Goal: Task Accomplishment & Management: Use online tool/utility

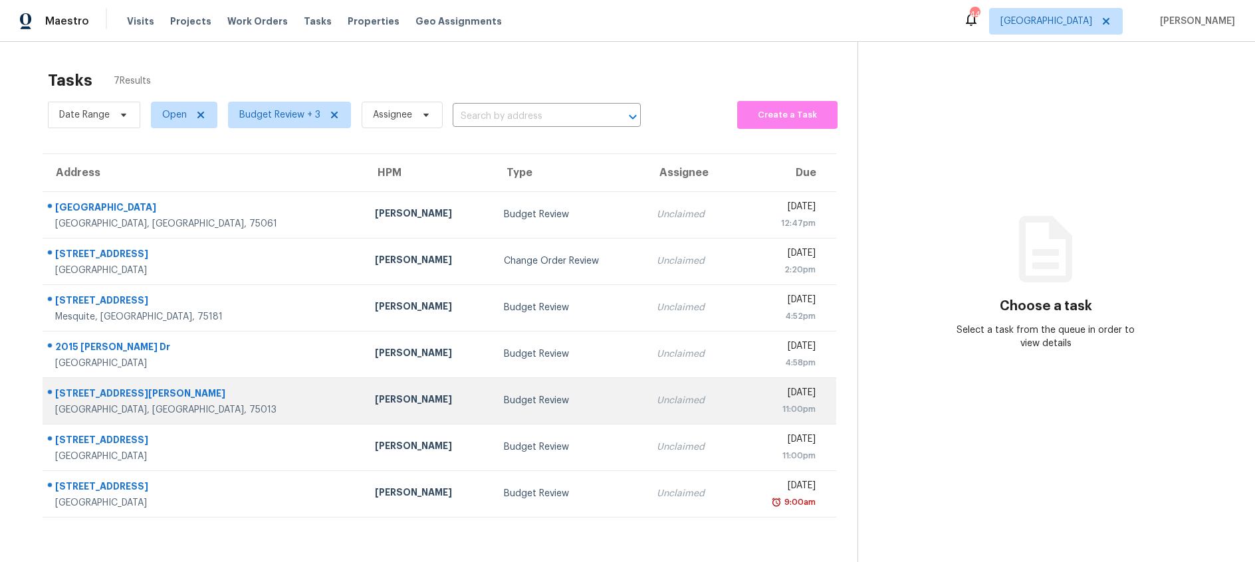
click at [504, 402] on div "Budget Review" at bounding box center [570, 400] width 132 height 13
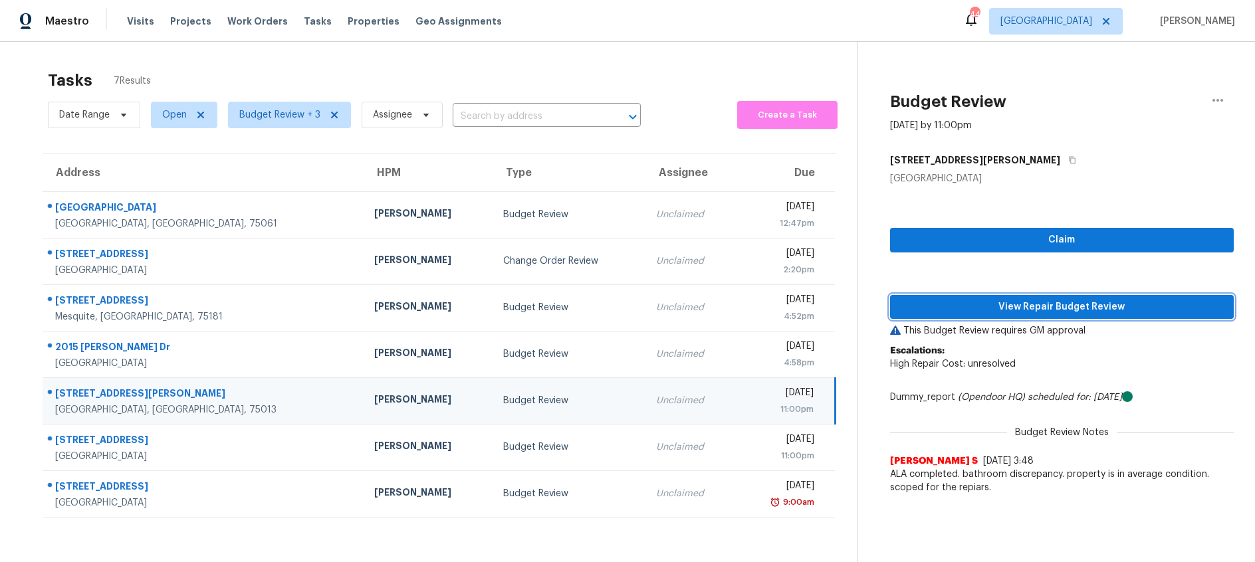
click at [1038, 304] on span "View Repair Budget Review" at bounding box center [1062, 307] width 322 height 17
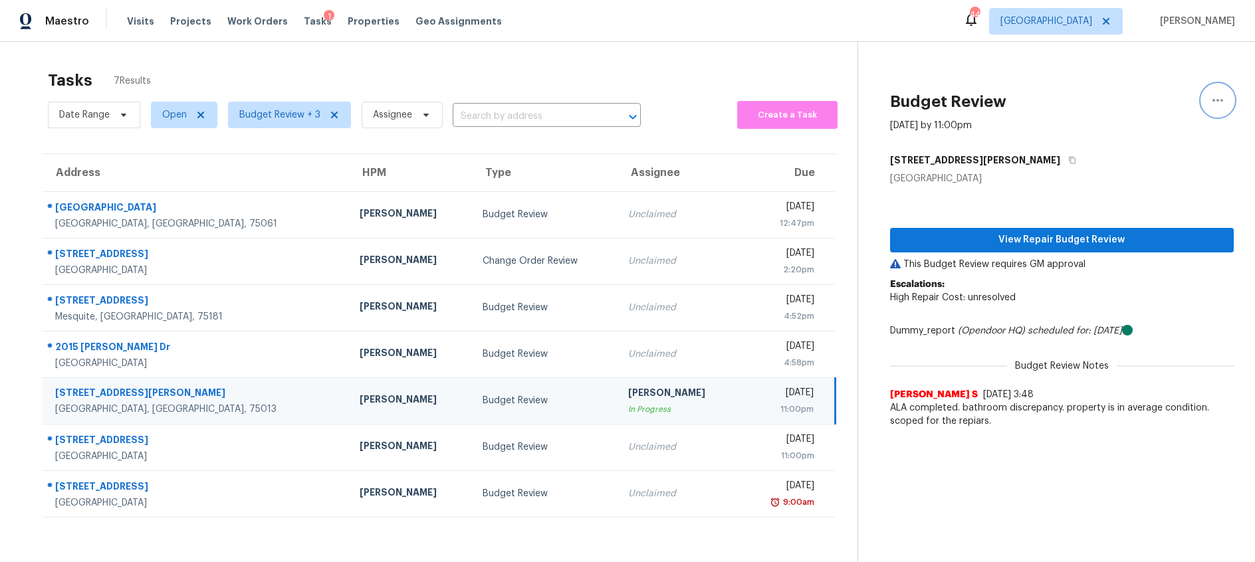
click at [1217, 100] on icon "button" at bounding box center [1218, 100] width 11 height 3
click at [1146, 106] on div "Unclaim this task" at bounding box center [1142, 102] width 104 height 13
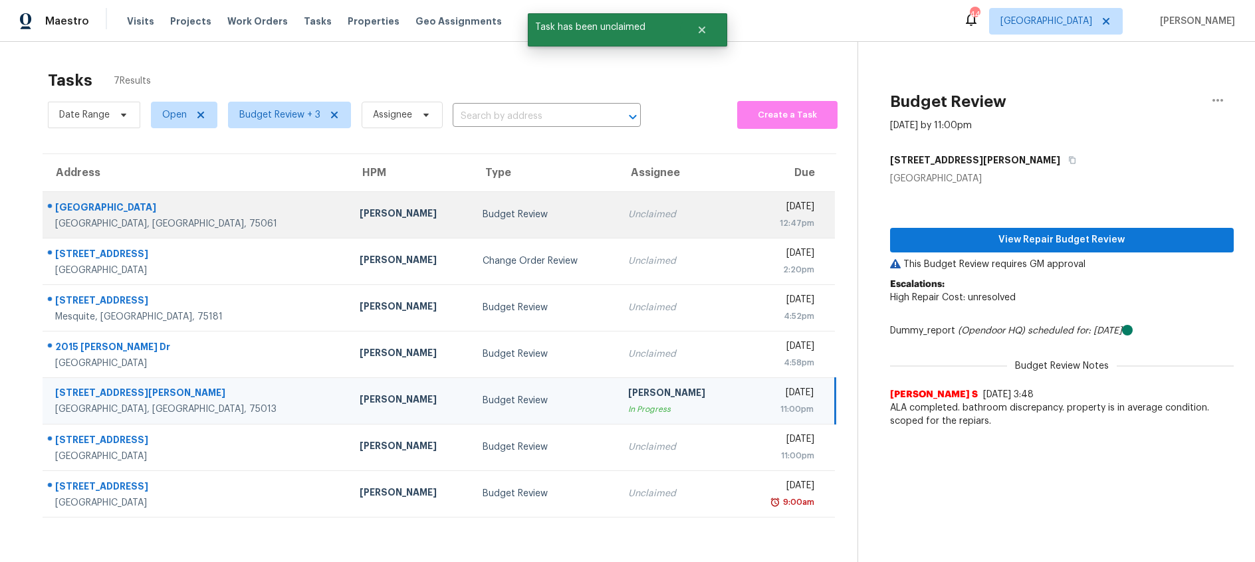
click at [360, 219] on div "[PERSON_NAME]" at bounding box center [411, 215] width 102 height 17
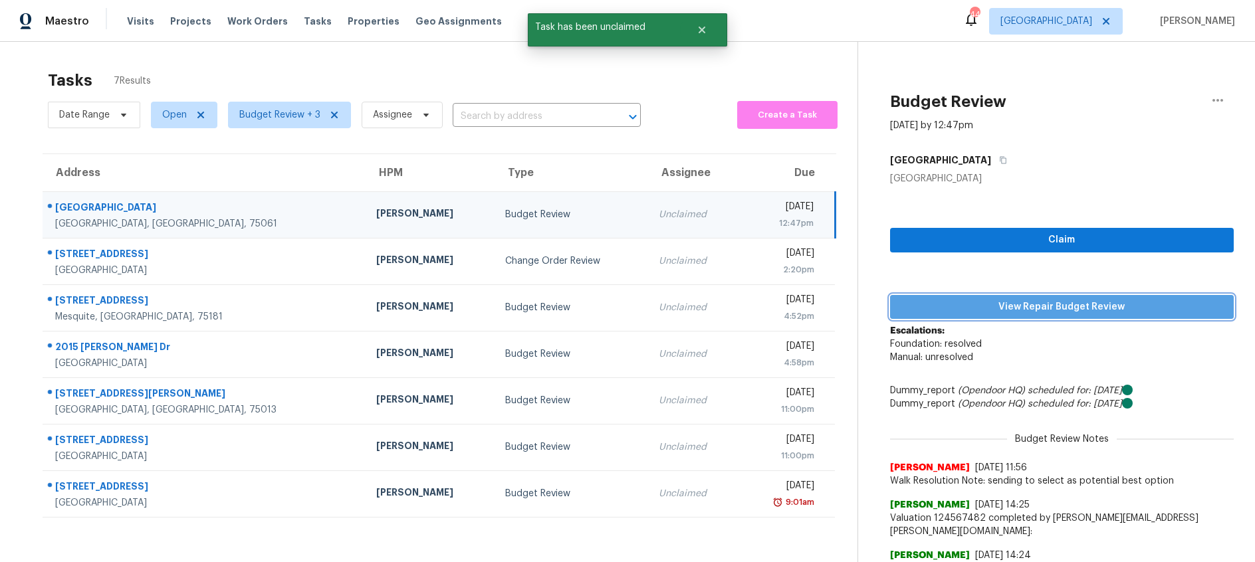
click at [1018, 309] on span "View Repair Budget Review" at bounding box center [1062, 307] width 322 height 17
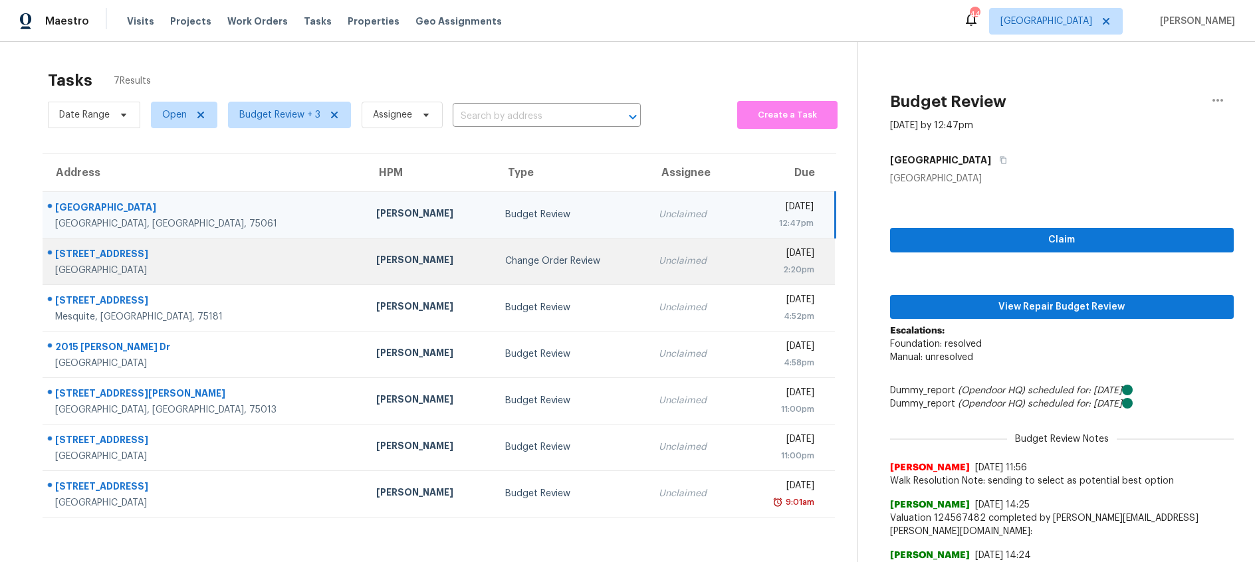
click at [505, 255] on div "Change Order Review" at bounding box center [571, 261] width 132 height 13
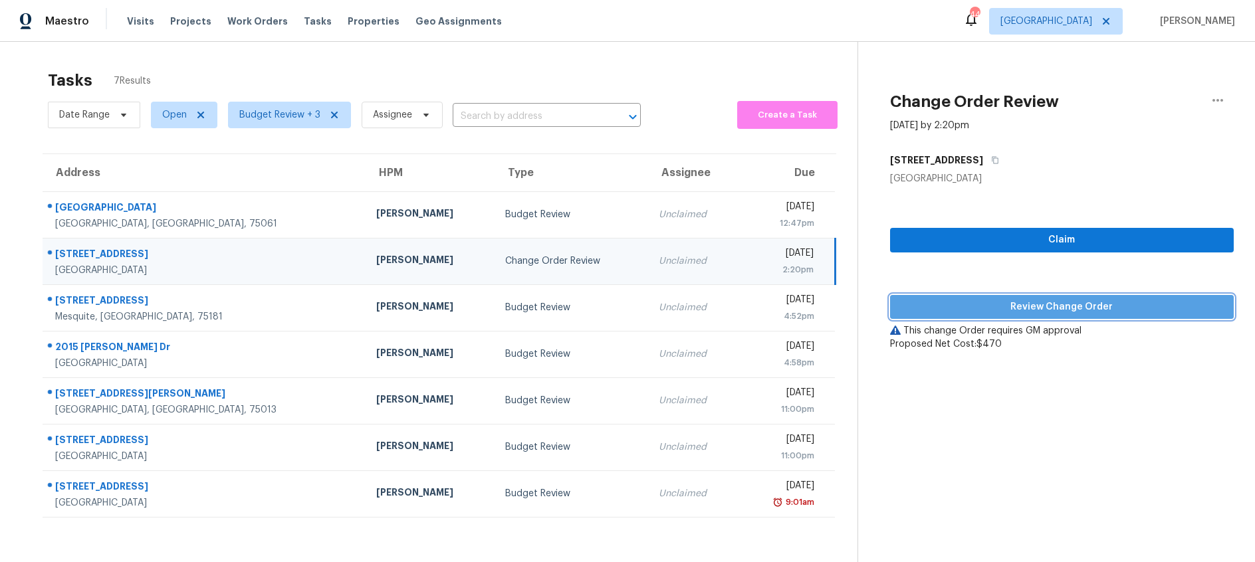
click at [989, 310] on span "Review Change Order" at bounding box center [1062, 307] width 322 height 17
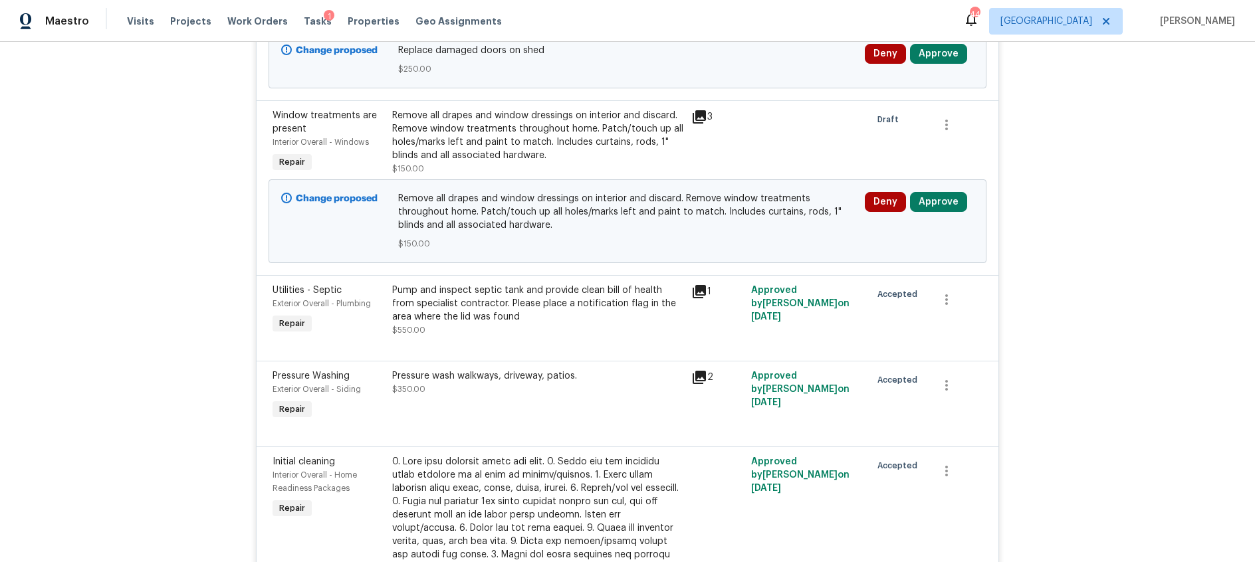
scroll to position [451, 0]
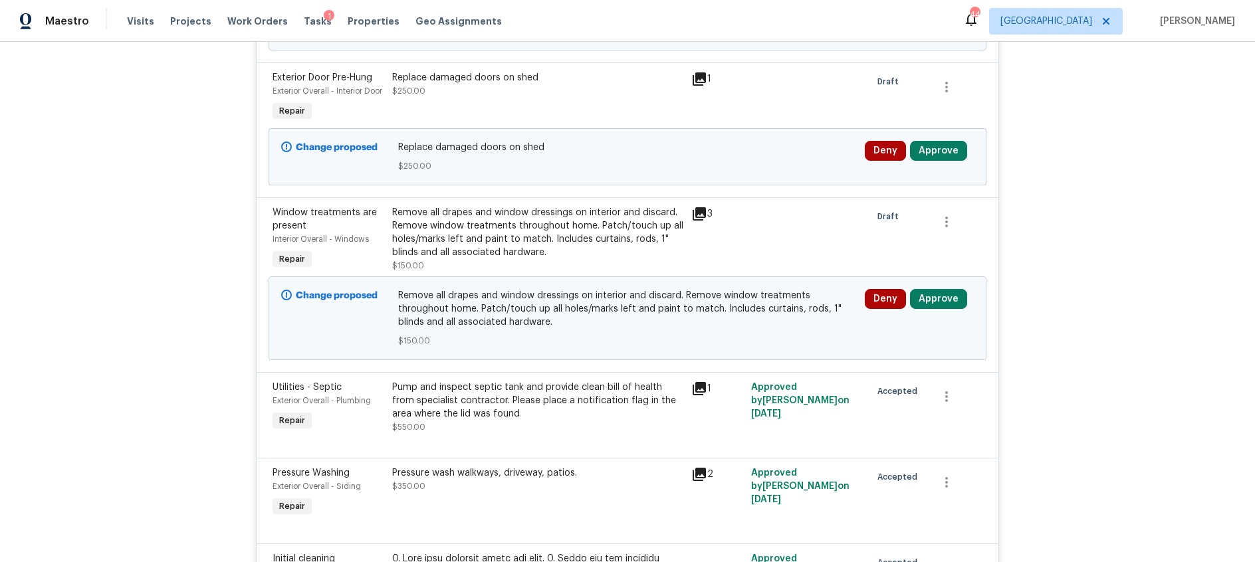
click at [702, 221] on icon at bounding box center [699, 213] width 13 height 13
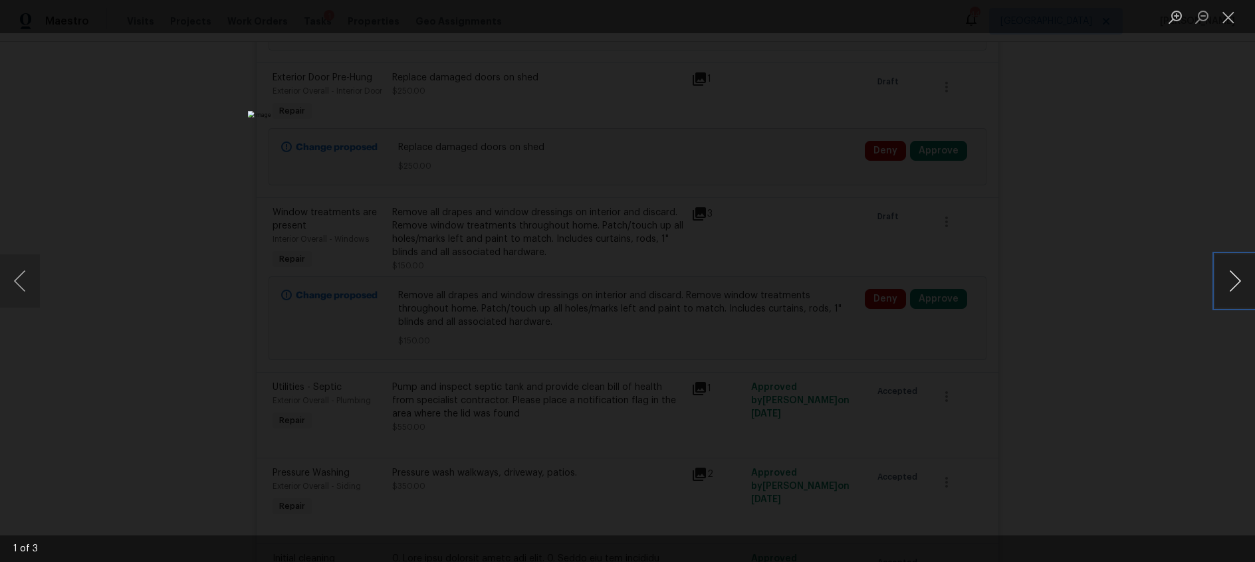
click at [1241, 284] on button "Next image" at bounding box center [1235, 281] width 40 height 53
click at [1223, 17] on button "Close lightbox" at bounding box center [1228, 16] width 27 height 23
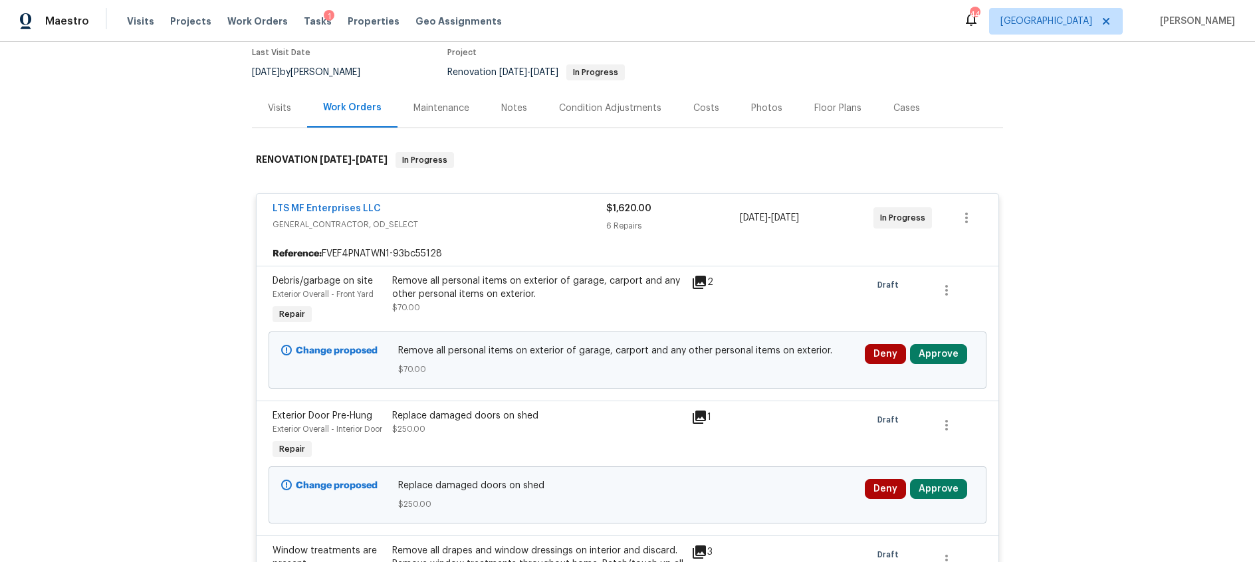
scroll to position [37, 0]
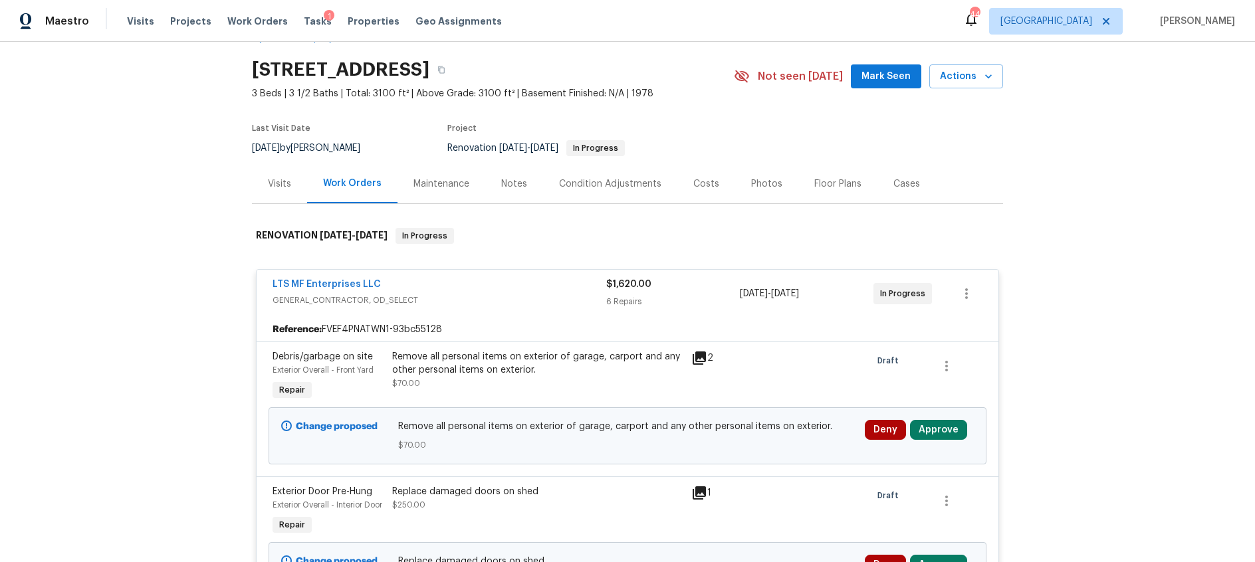
click at [700, 352] on icon at bounding box center [699, 358] width 13 height 13
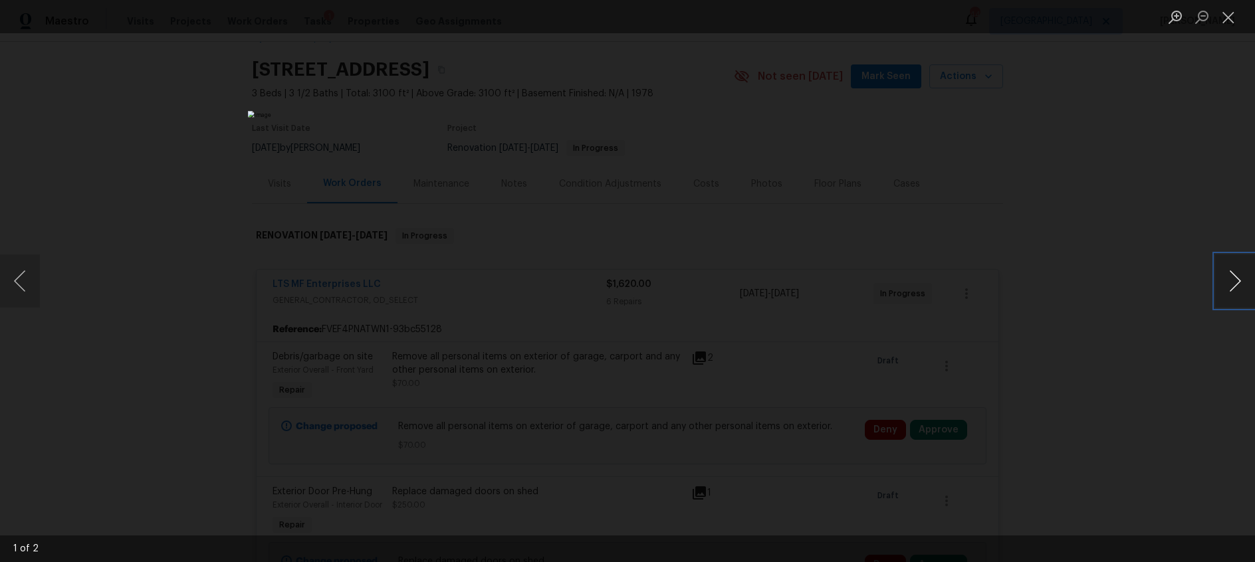
click at [1225, 281] on button "Next image" at bounding box center [1235, 281] width 40 height 53
click at [1231, 23] on button "Close lightbox" at bounding box center [1228, 16] width 27 height 23
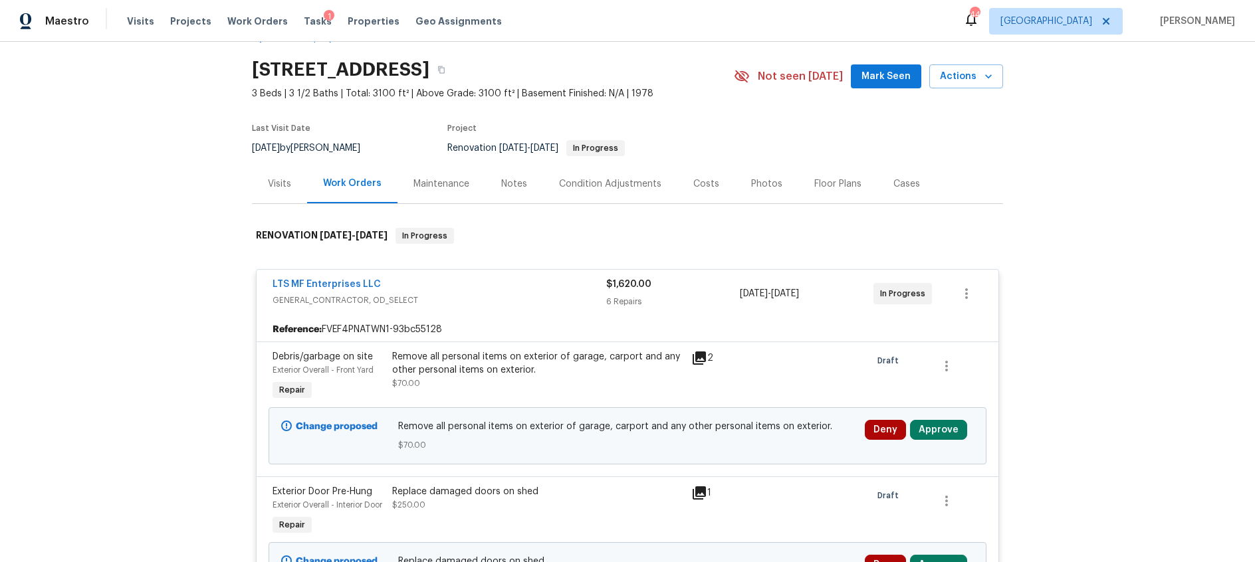
click at [698, 182] on div "Costs" at bounding box center [706, 184] width 26 height 13
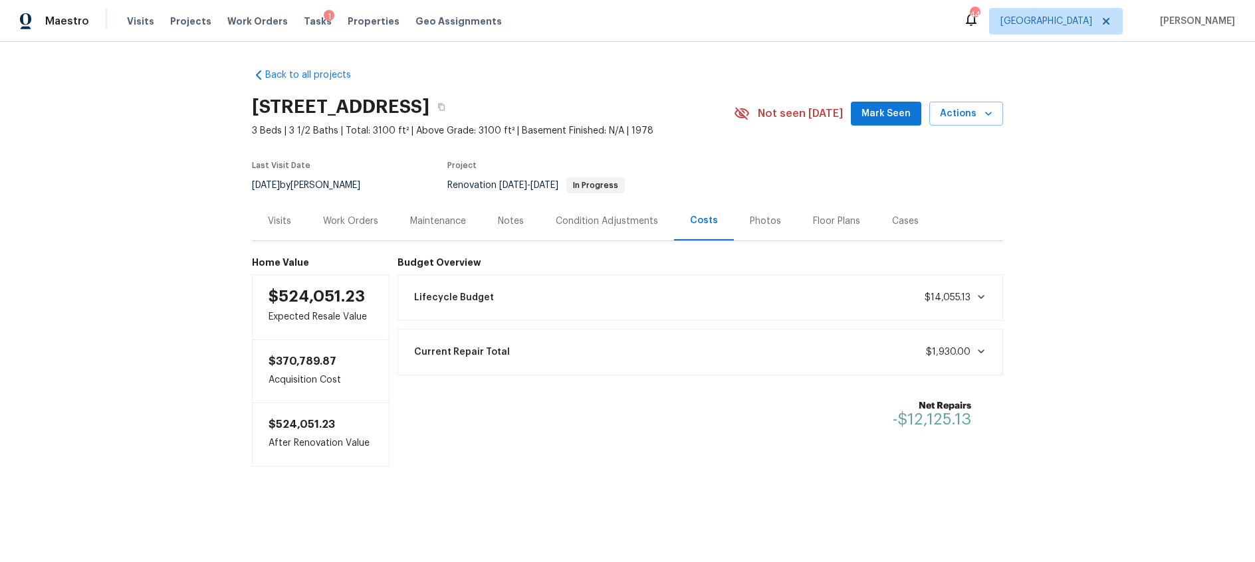
click at [377, 221] on div "Work Orders" at bounding box center [350, 221] width 55 height 13
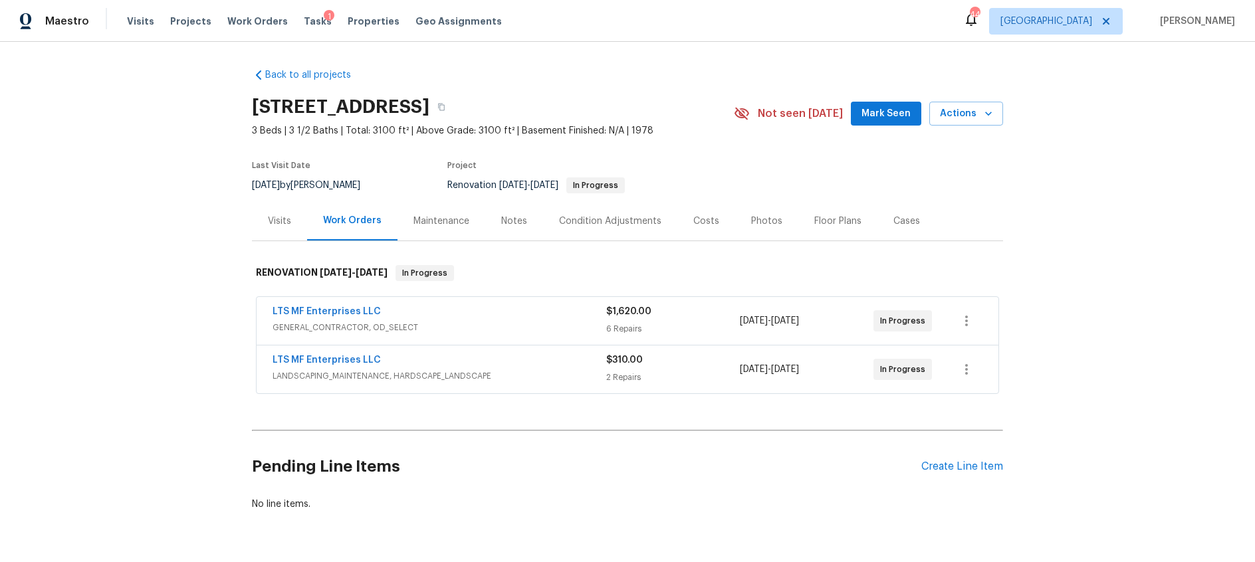
click at [519, 323] on span "GENERAL_CONTRACTOR, OD_SELECT" at bounding box center [440, 327] width 334 height 13
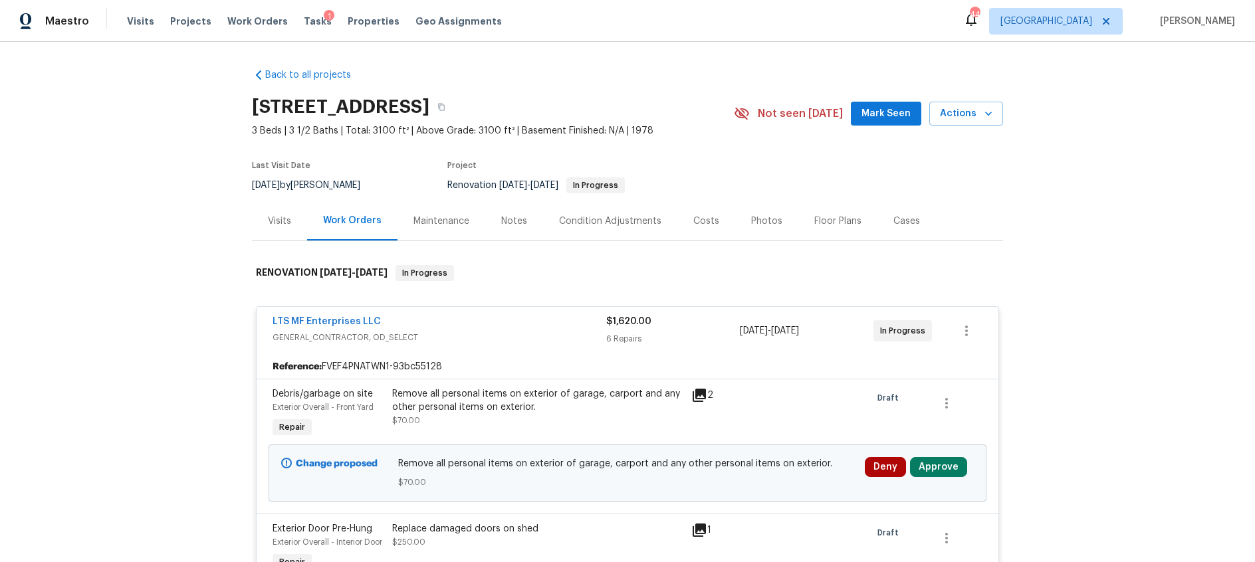
click at [611, 222] on div "Condition Adjustments" at bounding box center [610, 221] width 102 height 13
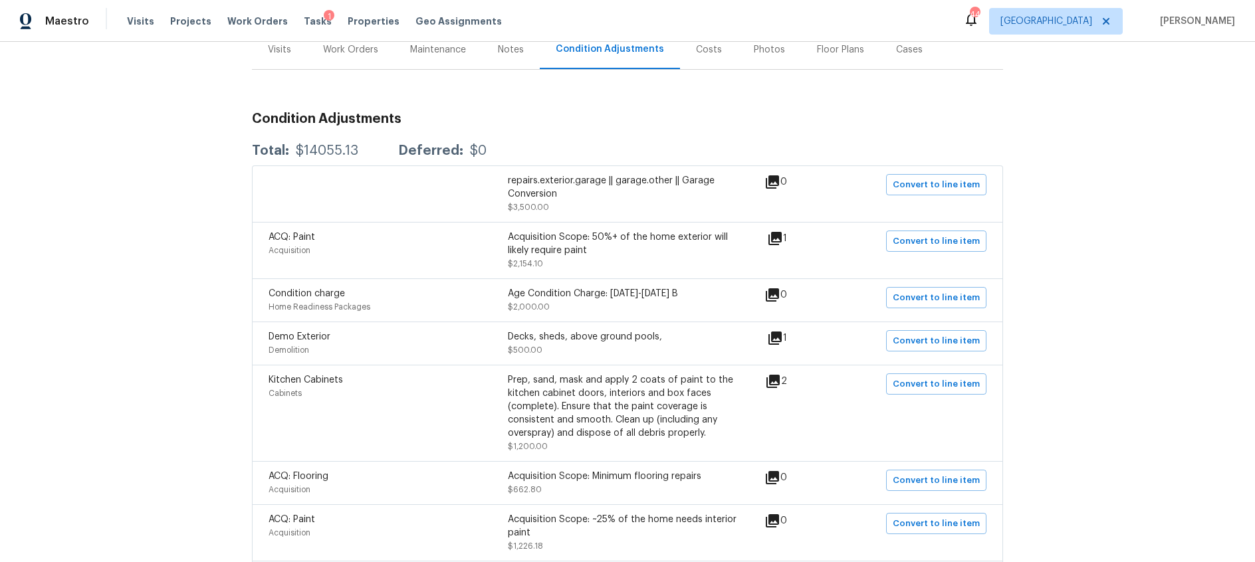
scroll to position [172, 0]
click at [774, 336] on icon at bounding box center [775, 338] width 16 height 16
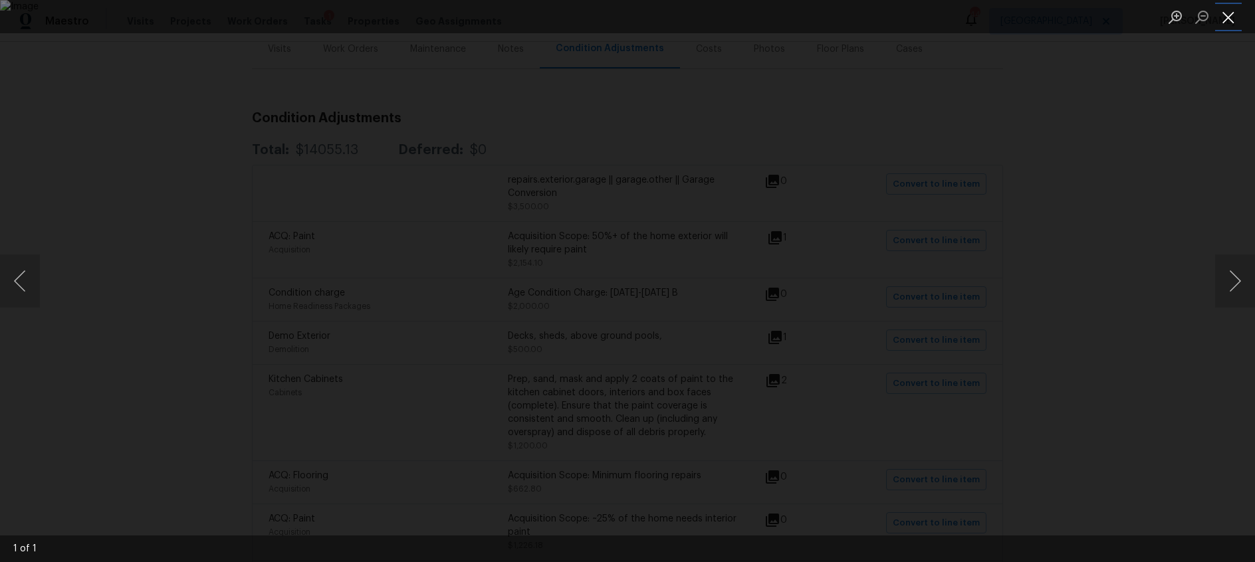
click at [1227, 18] on button "Close lightbox" at bounding box center [1228, 16] width 27 height 23
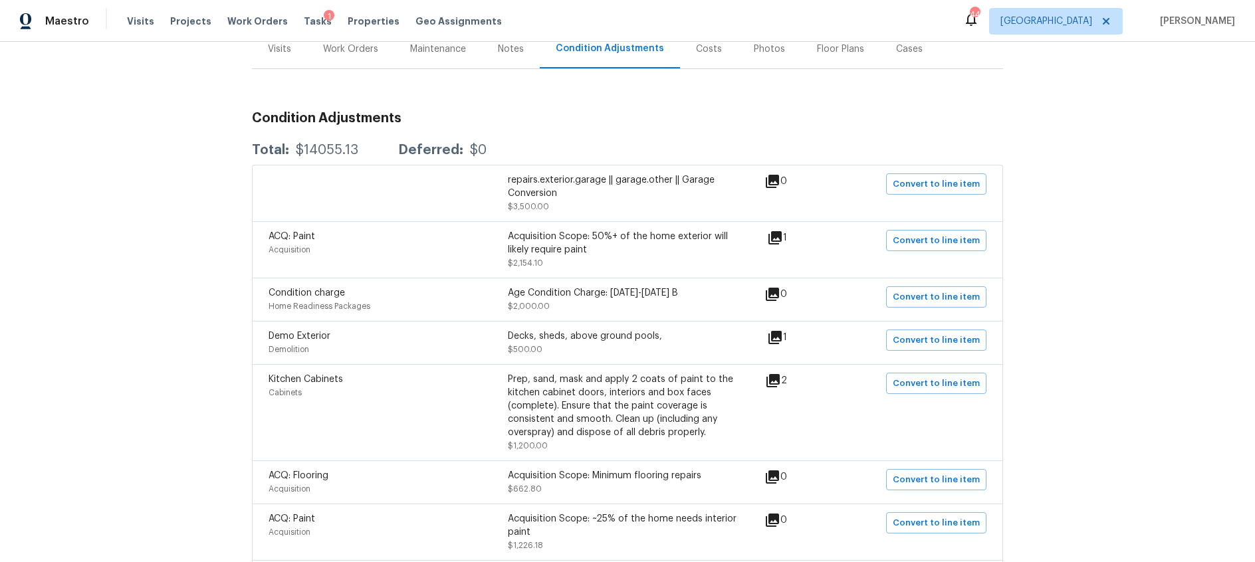
click at [776, 382] on icon at bounding box center [773, 380] width 13 height 13
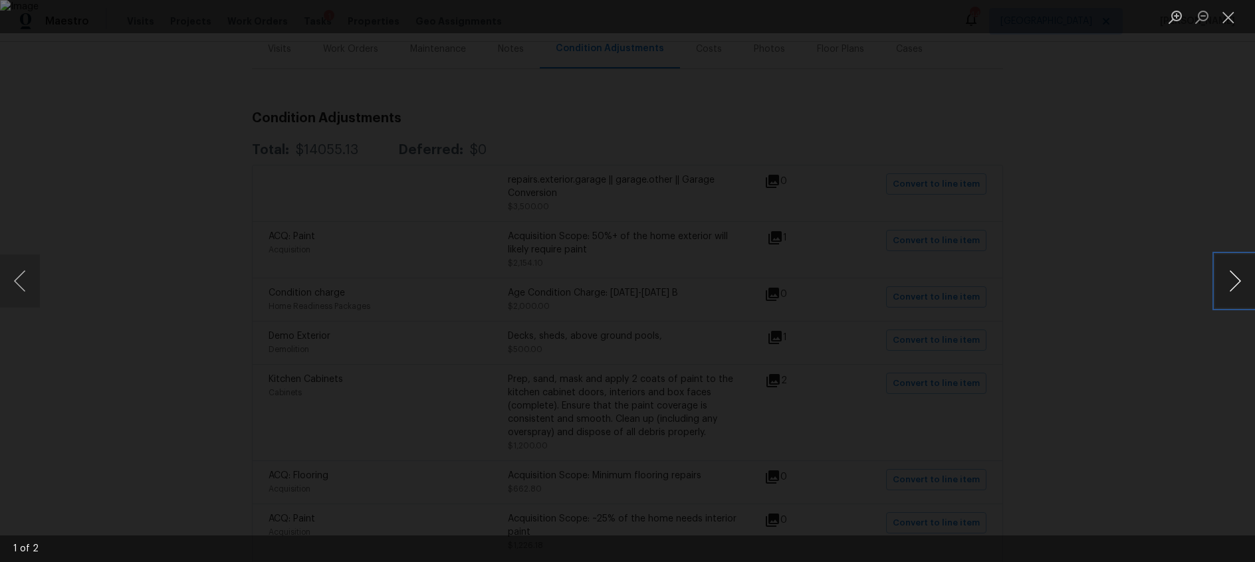
click at [1231, 283] on button "Next image" at bounding box center [1235, 281] width 40 height 53
click at [1231, 21] on button "Close lightbox" at bounding box center [1228, 16] width 27 height 23
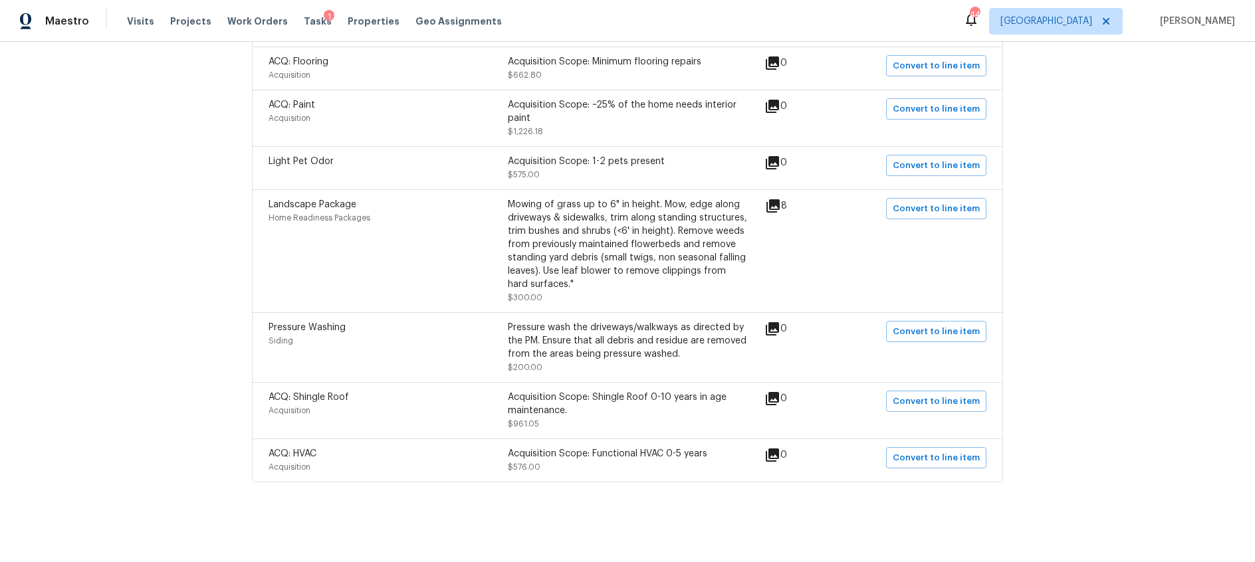
scroll to position [0, 0]
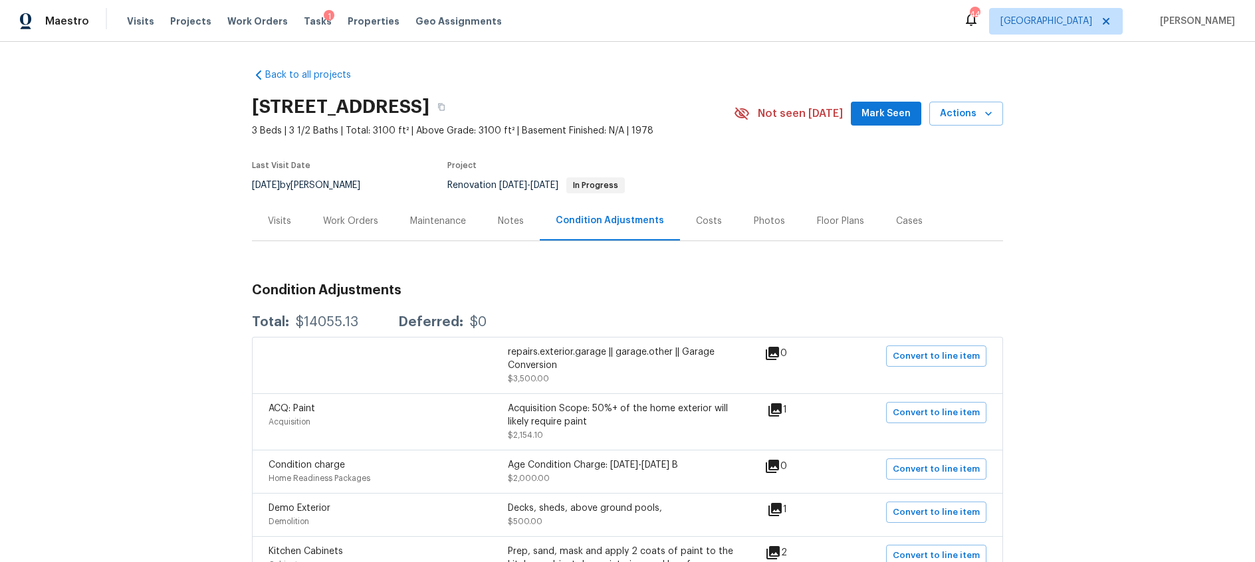
click at [367, 223] on div "Work Orders" at bounding box center [350, 221] width 55 height 13
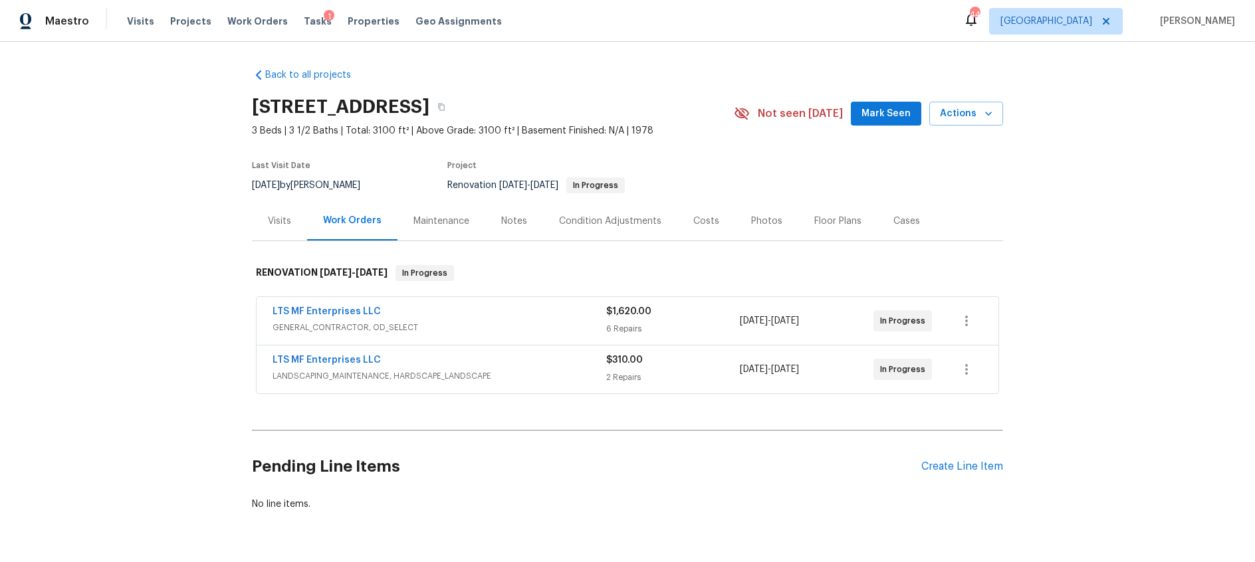
click at [515, 309] on div "LTS MF Enterprises LLC" at bounding box center [440, 313] width 334 height 16
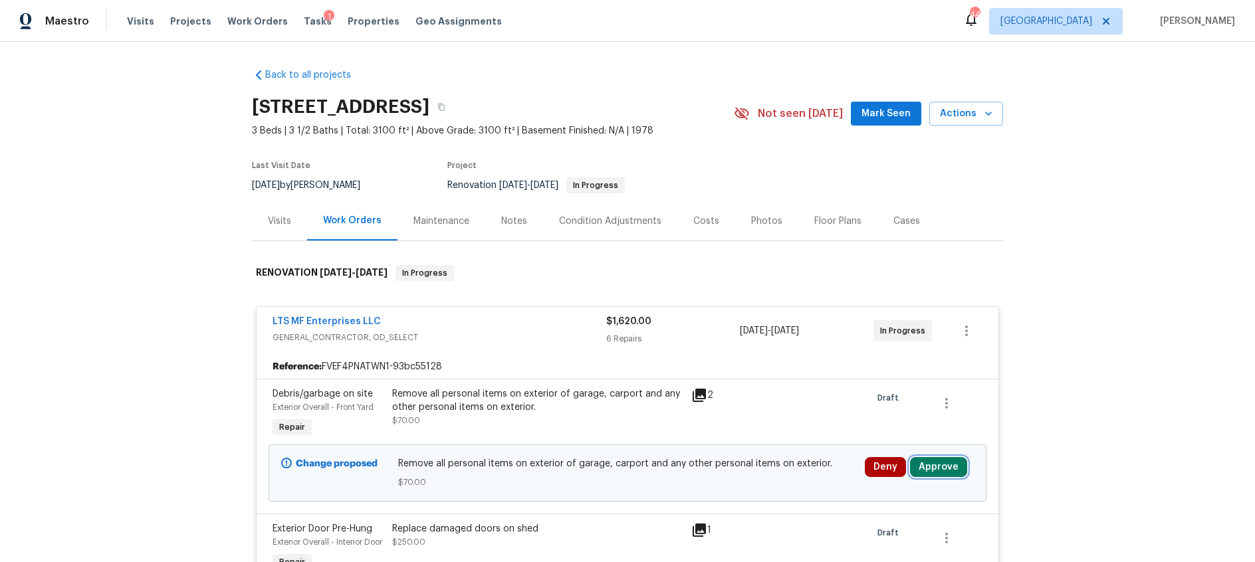
click at [949, 469] on button "Approve" at bounding box center [938, 467] width 57 height 20
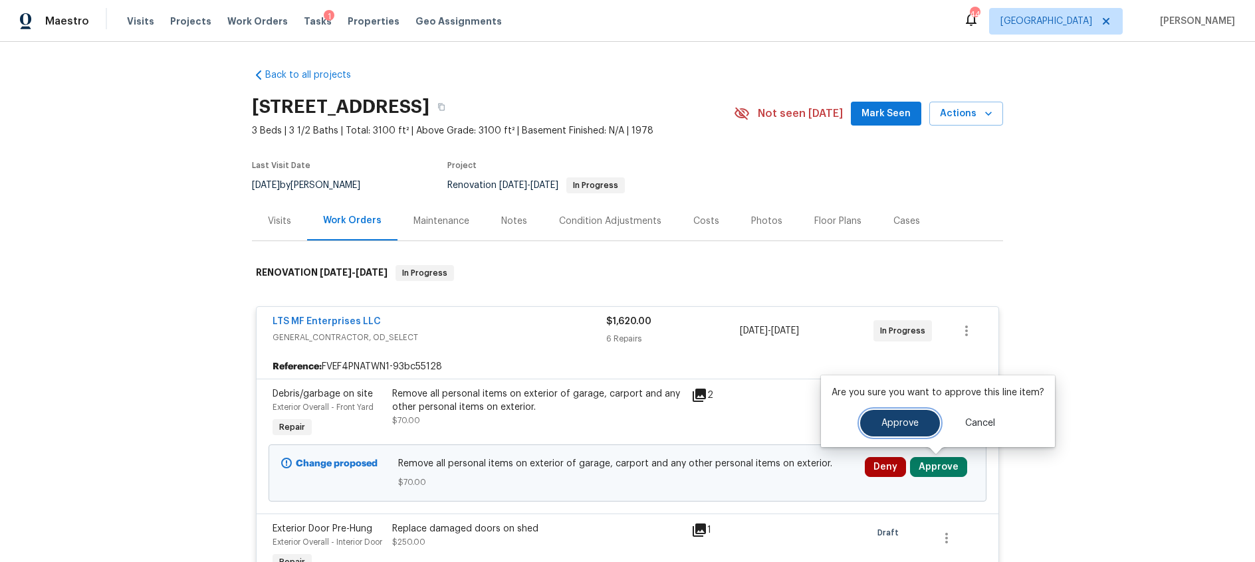
click at [884, 427] on span "Approve" at bounding box center [900, 424] width 37 height 10
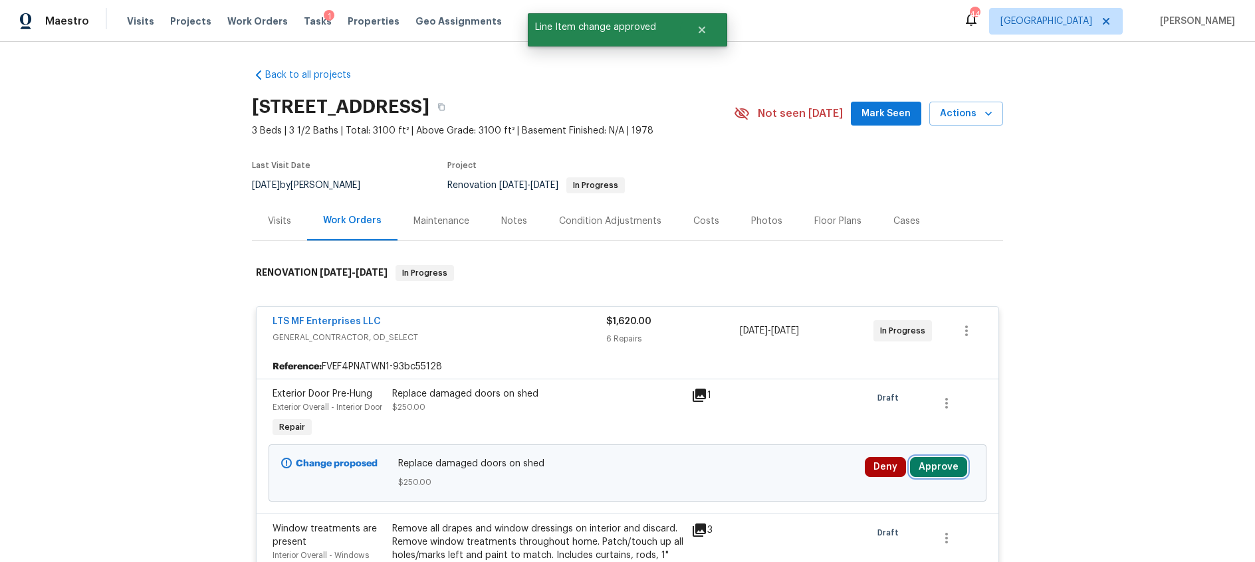
click at [949, 477] on button "Approve" at bounding box center [938, 467] width 57 height 20
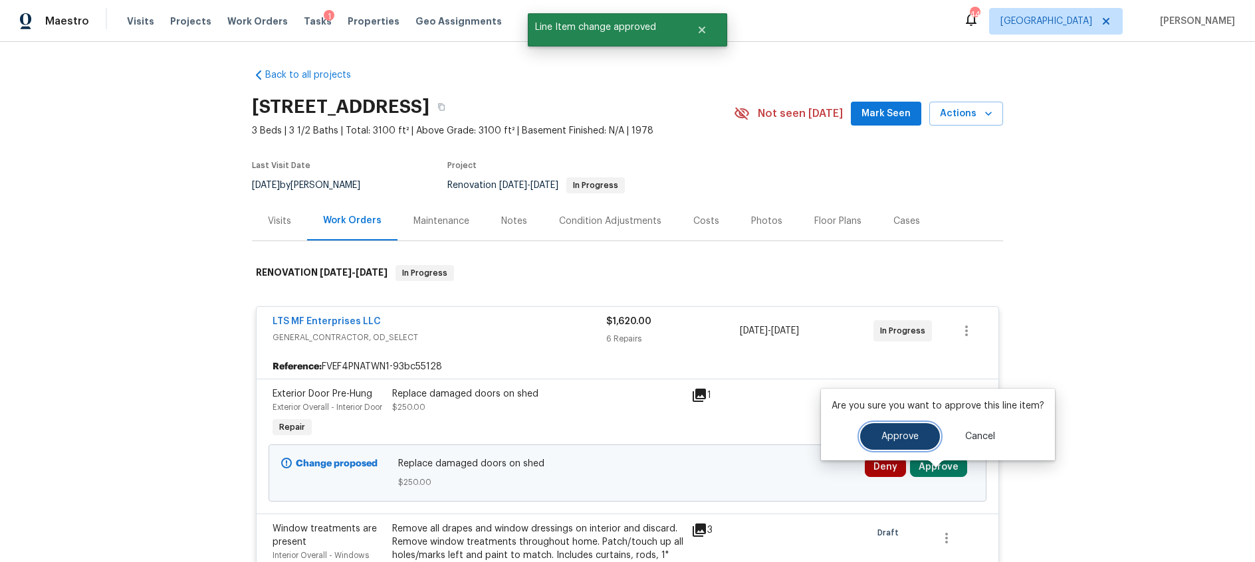
click at [893, 435] on span "Approve" at bounding box center [900, 437] width 37 height 10
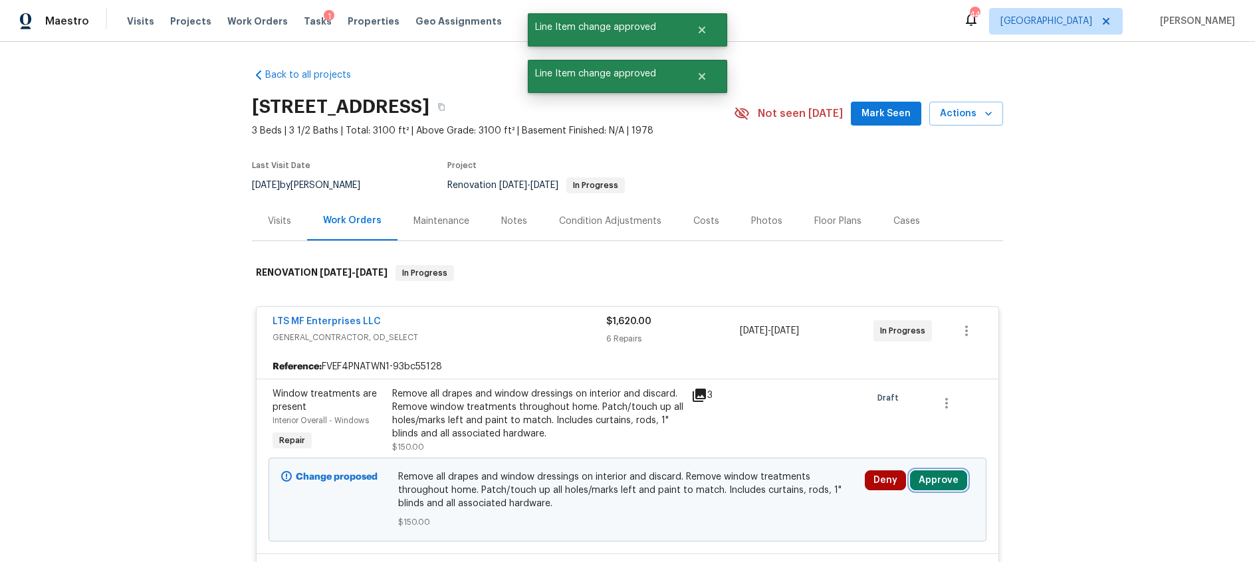
click at [951, 474] on button "Approve" at bounding box center [938, 481] width 57 height 20
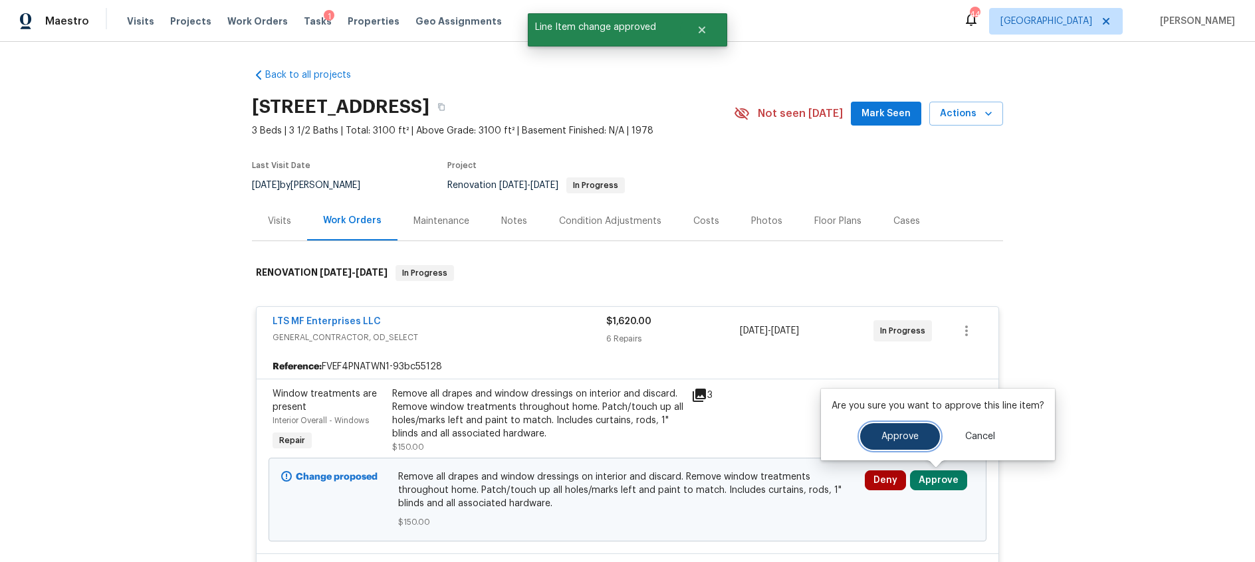
click at [876, 439] on button "Approve" at bounding box center [900, 436] width 80 height 27
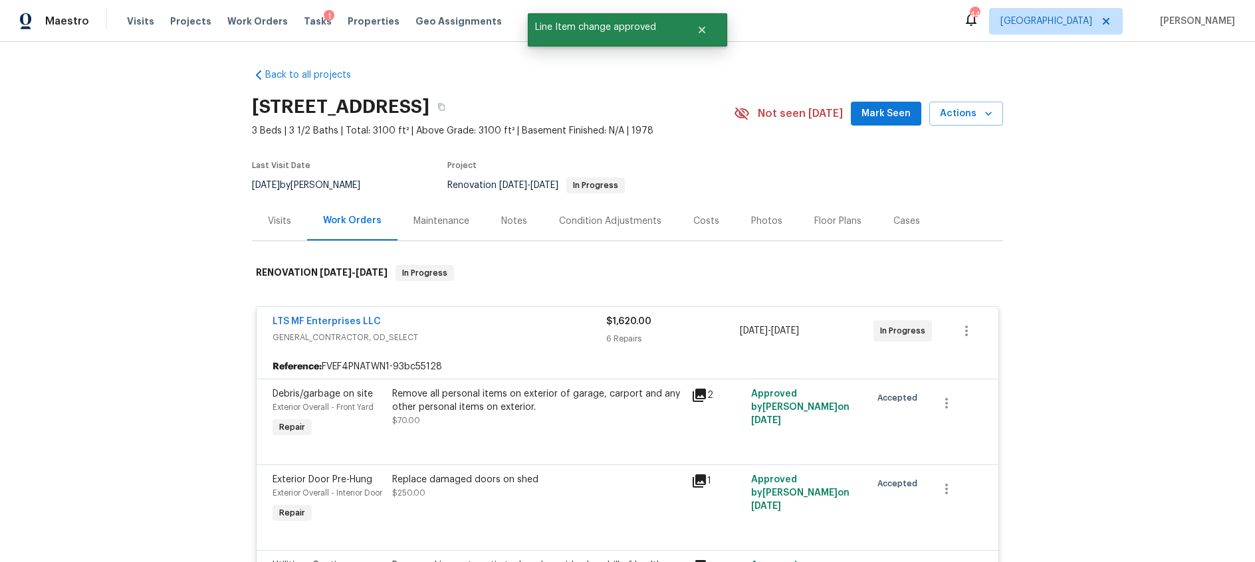
click at [507, 221] on div "Notes" at bounding box center [514, 221] width 26 height 13
